Goal: Information Seeking & Learning: Learn about a topic

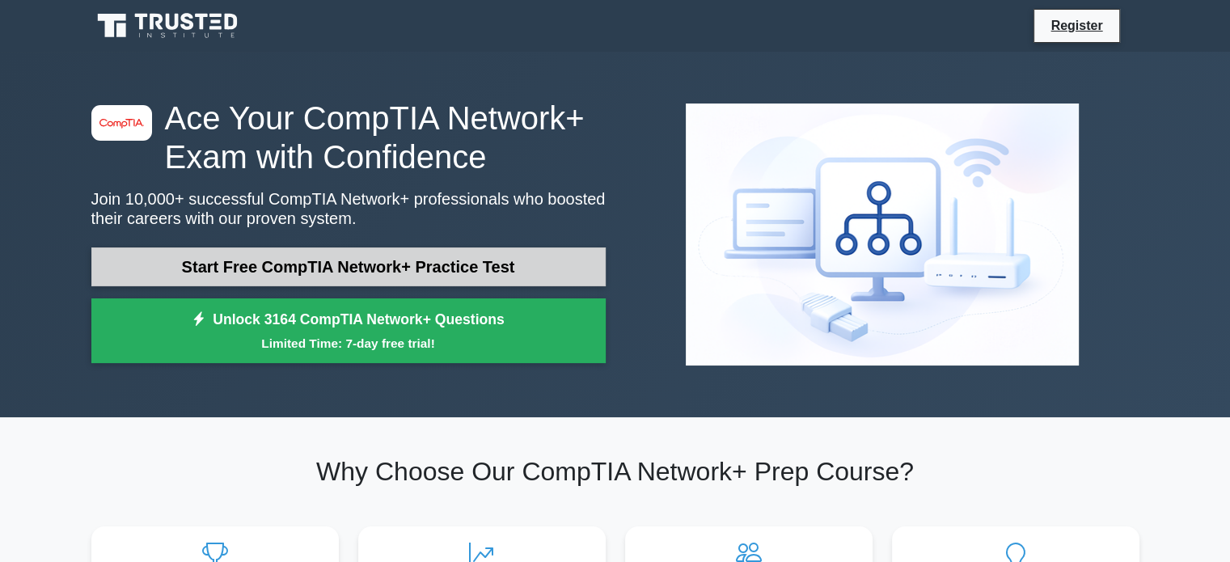
click at [286, 252] on link "Start Free CompTIA Network+ Practice Test" at bounding box center [348, 266] width 514 height 39
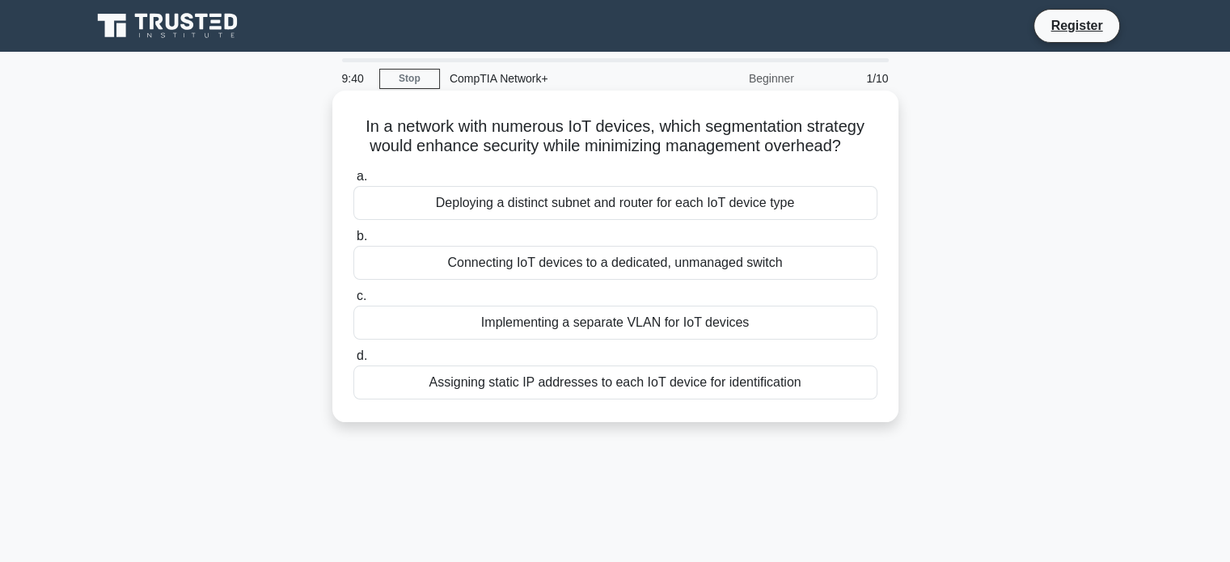
drag, startPoint x: 357, startPoint y: 120, endPoint x: 873, endPoint y: 142, distance: 516.4
click at [873, 142] on h5 "In a network with numerous IoT devices, which segmentation strategy would enhan…" at bounding box center [615, 136] width 527 height 40
copy h5 "In a network with numerous IoT devices, which segmentation strategy would enhan…"
click at [534, 387] on div "Assigning static IP addresses to each IoT device for identification" at bounding box center [615, 383] width 524 height 34
click at [353, 361] on input "d. Assigning static IP addresses to each IoT device for identification" at bounding box center [353, 356] width 0 height 11
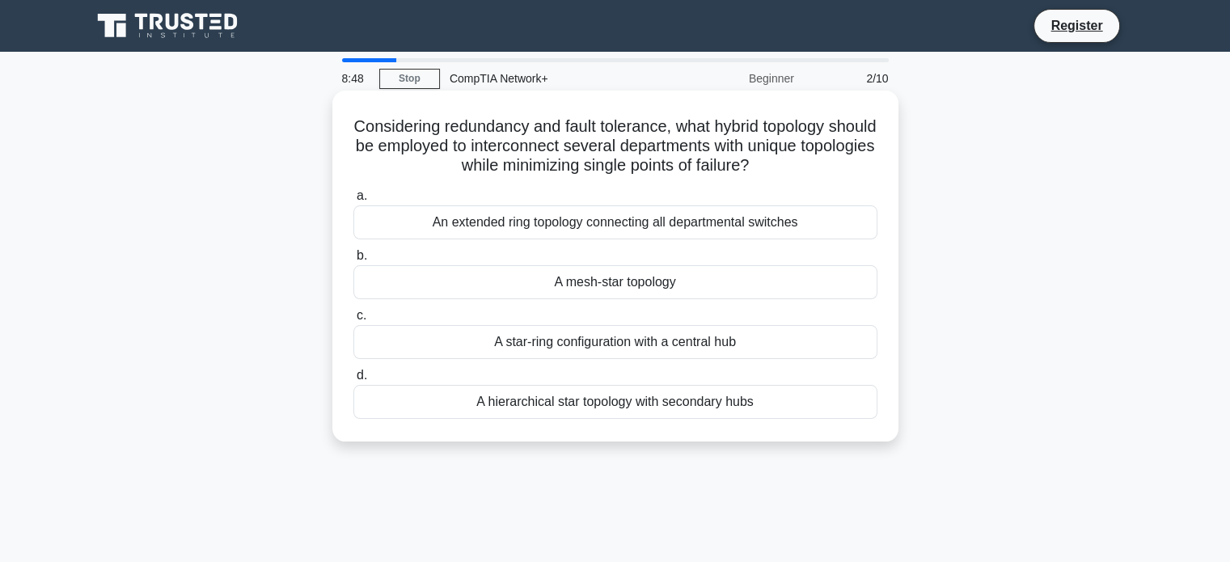
drag, startPoint x: 364, startPoint y: 129, endPoint x: 801, endPoint y: 166, distance: 439.1
click at [801, 166] on h5 "Considering redundancy and fault tolerance, what hybrid topology should be empl…" at bounding box center [615, 146] width 527 height 60
copy h5 "Considering redundancy and fault tolerance, what hybrid topology should be empl…"
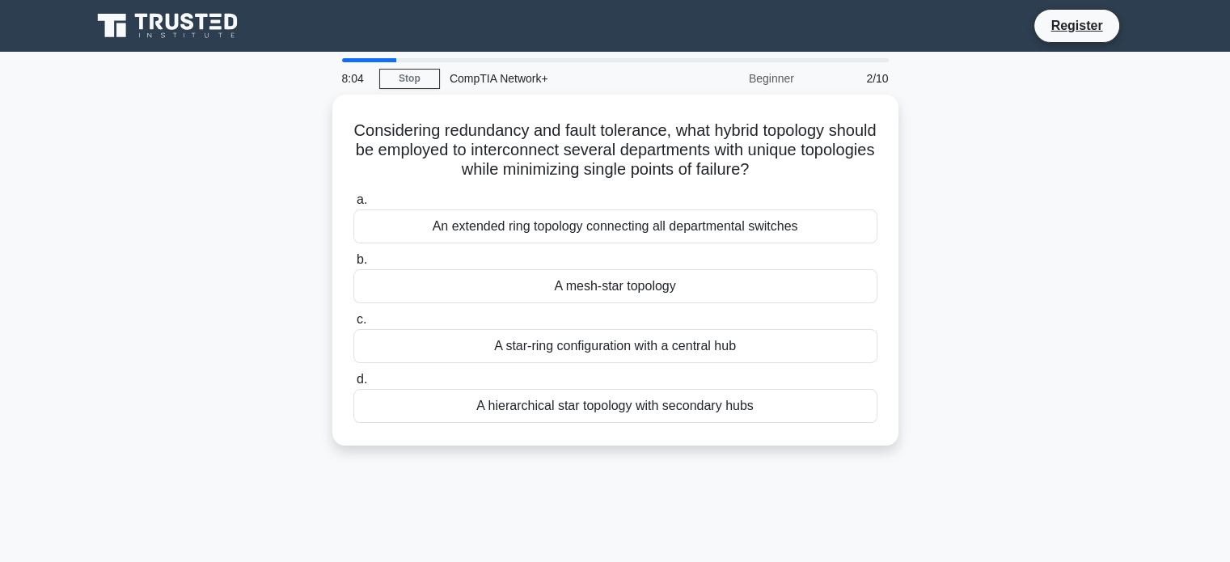
click at [269, 213] on div "Considering redundancy and fault tolerance, what hybrid topology should be empl…" at bounding box center [615, 280] width 1067 height 370
